Goal: Task Accomplishment & Management: Manage account settings

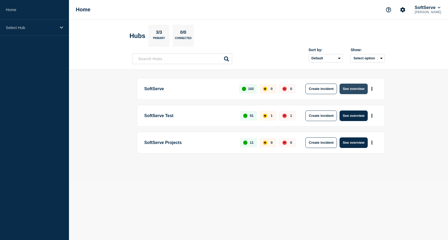
click at [355, 91] on button "See overview" at bounding box center [354, 89] width 28 height 11
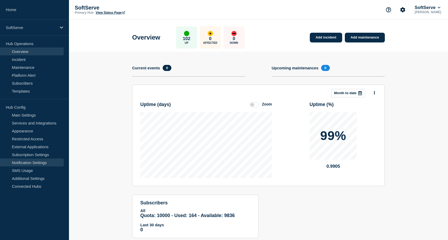
click at [42, 159] on link "Notification Settings" at bounding box center [32, 162] width 64 height 8
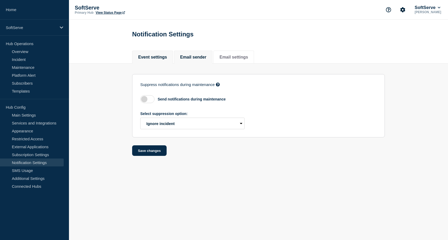
click at [191, 63] on li "Email sender" at bounding box center [193, 57] width 38 height 13
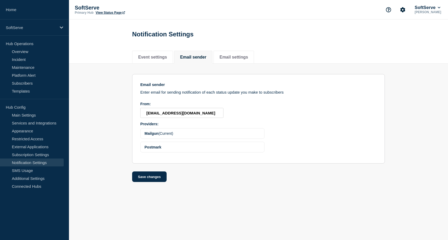
click at [155, 149] on span "Postmark" at bounding box center [153, 147] width 17 height 4
click at [154, 135] on span "Mailgun" at bounding box center [152, 133] width 14 height 4
click at [156, 150] on div "Postmark" at bounding box center [202, 146] width 124 height 11
click at [154, 149] on span "Postmark" at bounding box center [153, 147] width 17 height 4
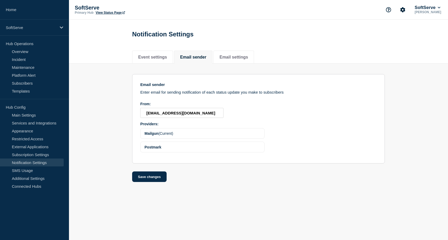
click at [157, 135] on span "Mailgun" at bounding box center [152, 133] width 14 height 4
click at [175, 116] on input "do-not-reply@statushub.io" at bounding box center [181, 113] width 83 height 10
click at [194, 105] on div "From:" at bounding box center [181, 104] width 83 height 4
click at [226, 59] on button "Email settings" at bounding box center [234, 57] width 28 height 5
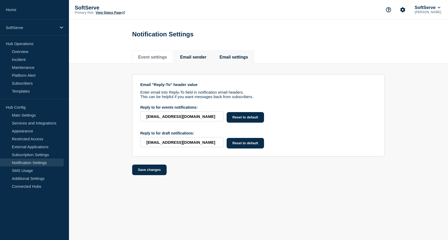
click at [197, 61] on li "Email sender" at bounding box center [193, 57] width 38 height 13
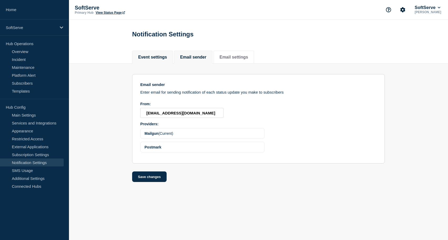
click at [163, 58] on button "Event settings" at bounding box center [152, 57] width 29 height 5
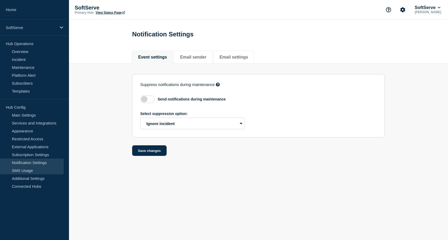
click at [35, 171] on link "SMS Usage" at bounding box center [32, 170] width 64 height 8
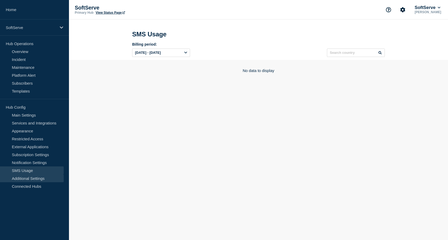
click at [37, 182] on link "Additional Settings" at bounding box center [32, 178] width 64 height 8
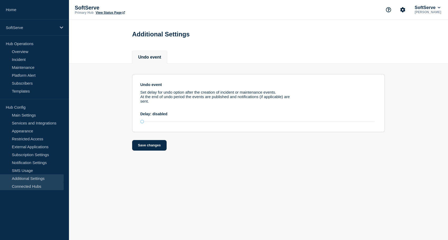
click at [41, 189] on link "Connected Hubs" at bounding box center [32, 186] width 64 height 8
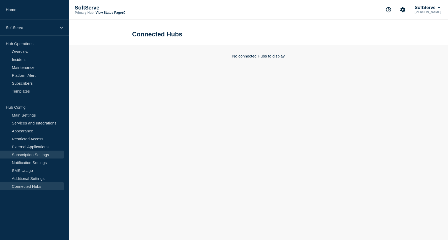
click at [42, 155] on link "Subscription Settings" at bounding box center [32, 154] width 64 height 8
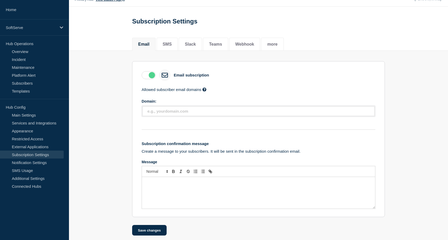
scroll to position [23, 0]
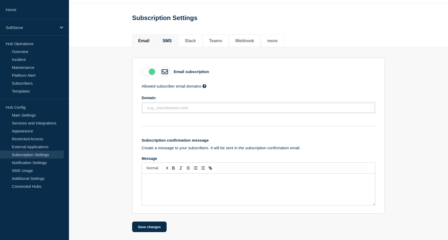
click at [172, 34] on li "SMS" at bounding box center [167, 40] width 21 height 13
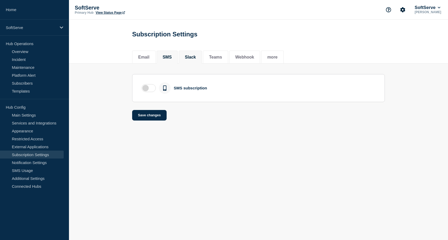
click at [195, 60] on li "Slack" at bounding box center [190, 57] width 23 height 13
click at [211, 60] on button "Teams" at bounding box center [215, 57] width 13 height 5
click at [232, 61] on li "Webhook" at bounding box center [244, 57] width 31 height 13
click at [265, 60] on li "more" at bounding box center [272, 57] width 22 height 13
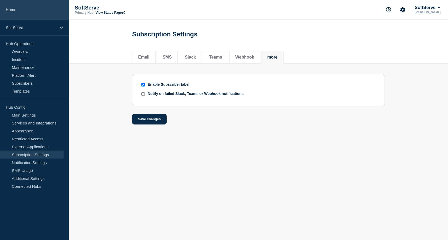
click at [18, 8] on link "Home" at bounding box center [34, 9] width 69 height 19
